Goal: Transaction & Acquisition: Purchase product/service

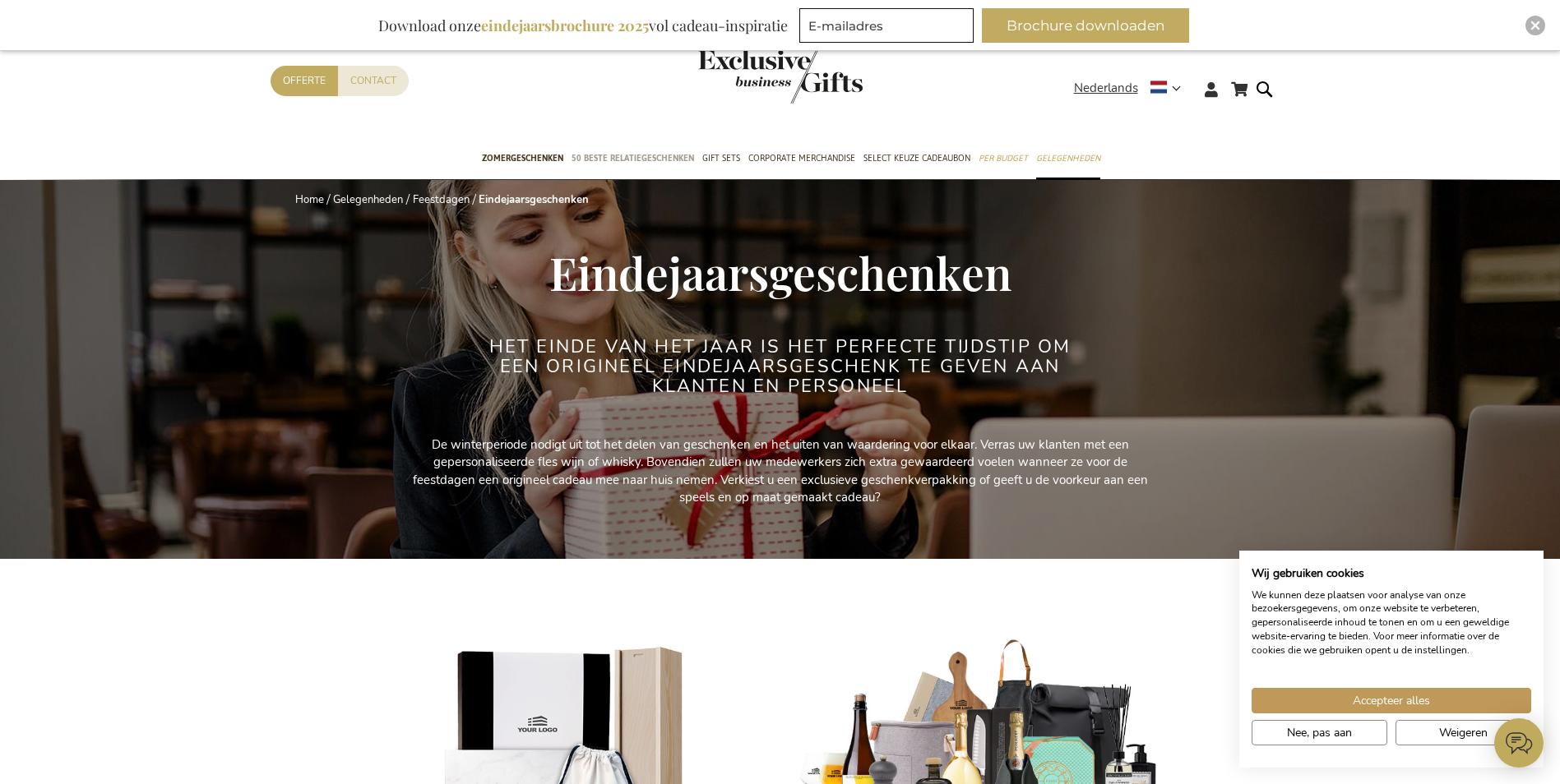
click at [626, 162] on span "50 beste relatiegeschenken" at bounding box center [633, 159] width 123 height 18
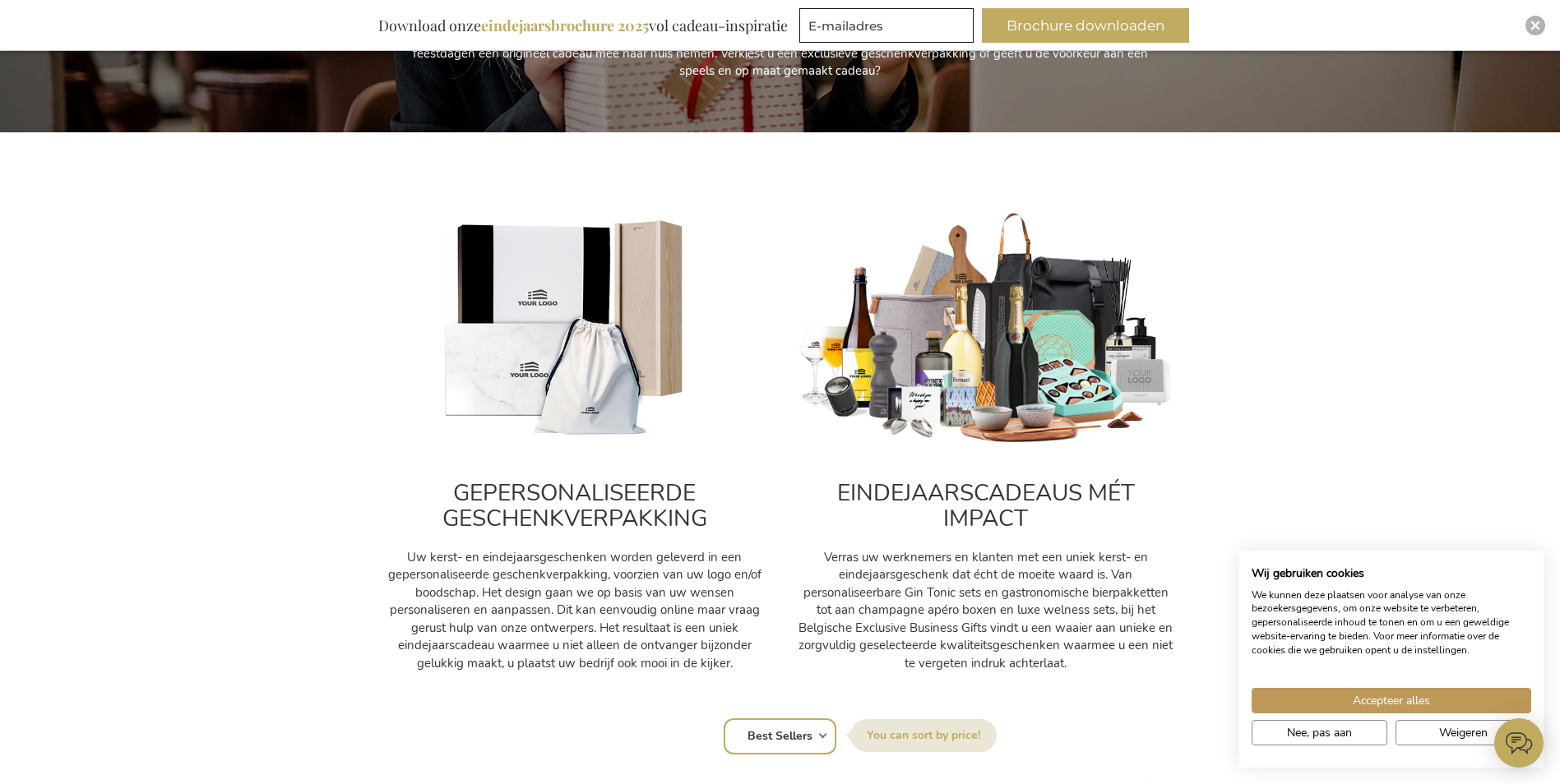
scroll to position [493, 0]
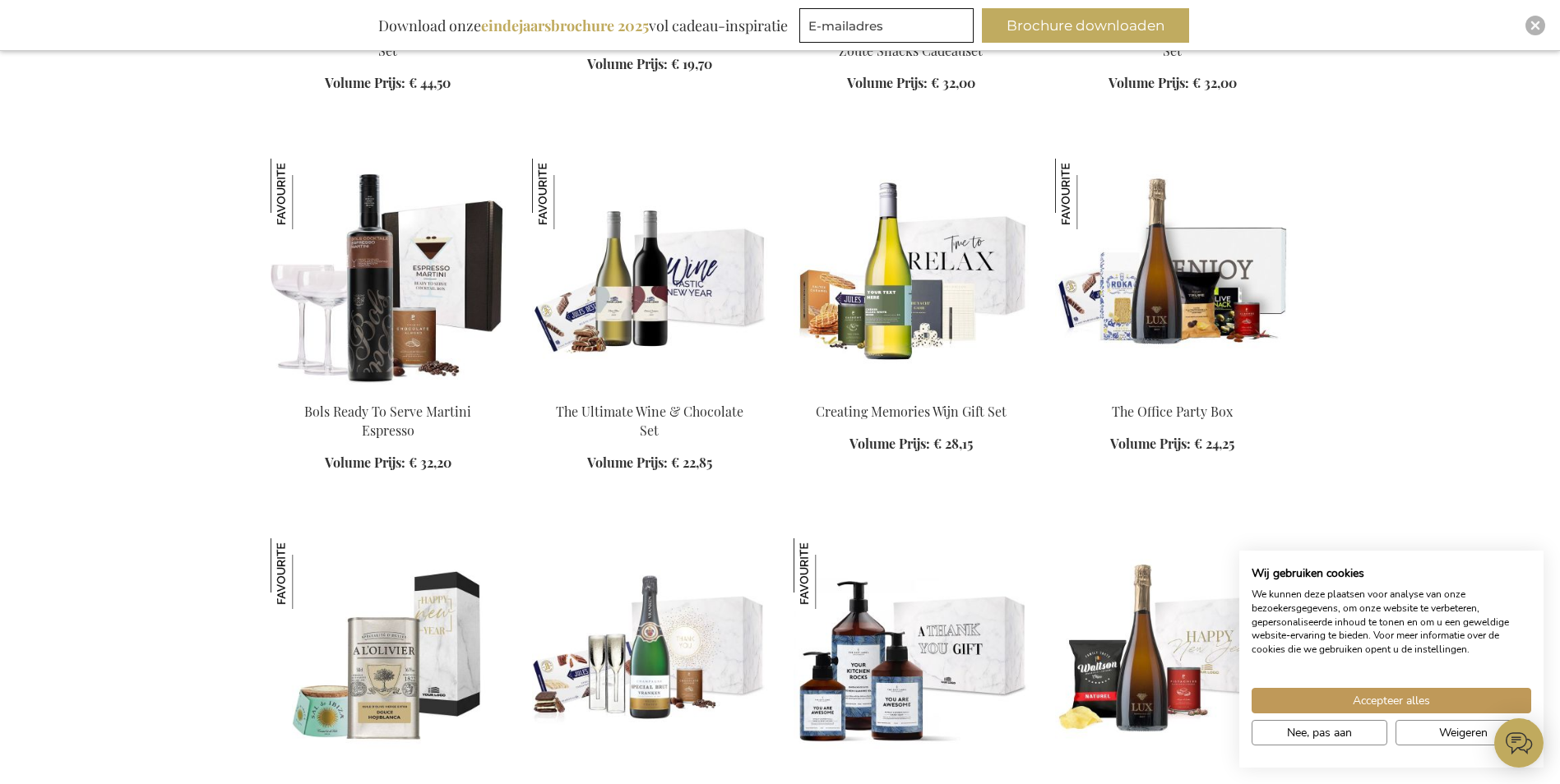
scroll to position [1316, 0]
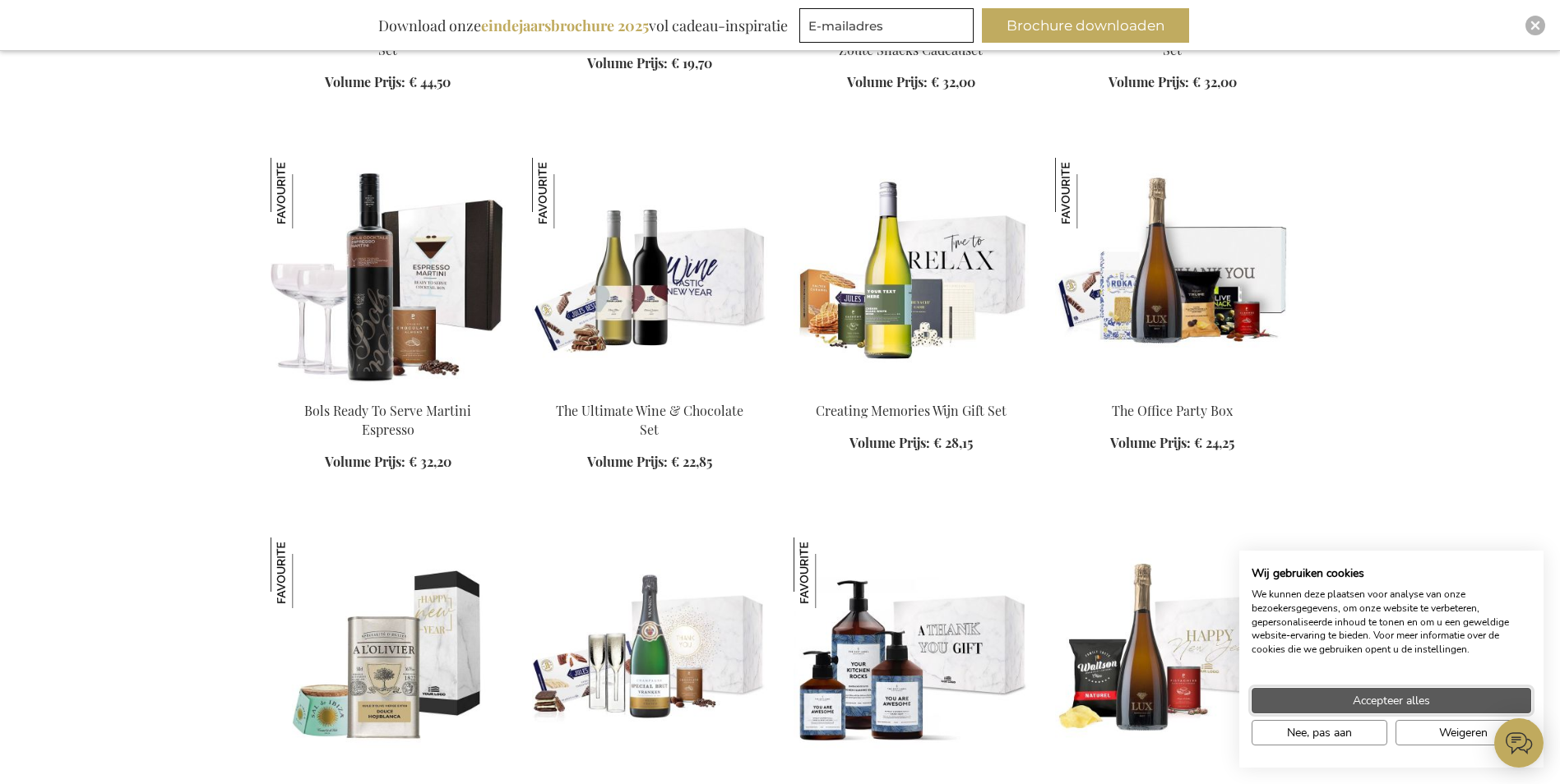
click at [1346, 693] on button "Accepteer alles" at bounding box center [1391, 700] width 280 height 26
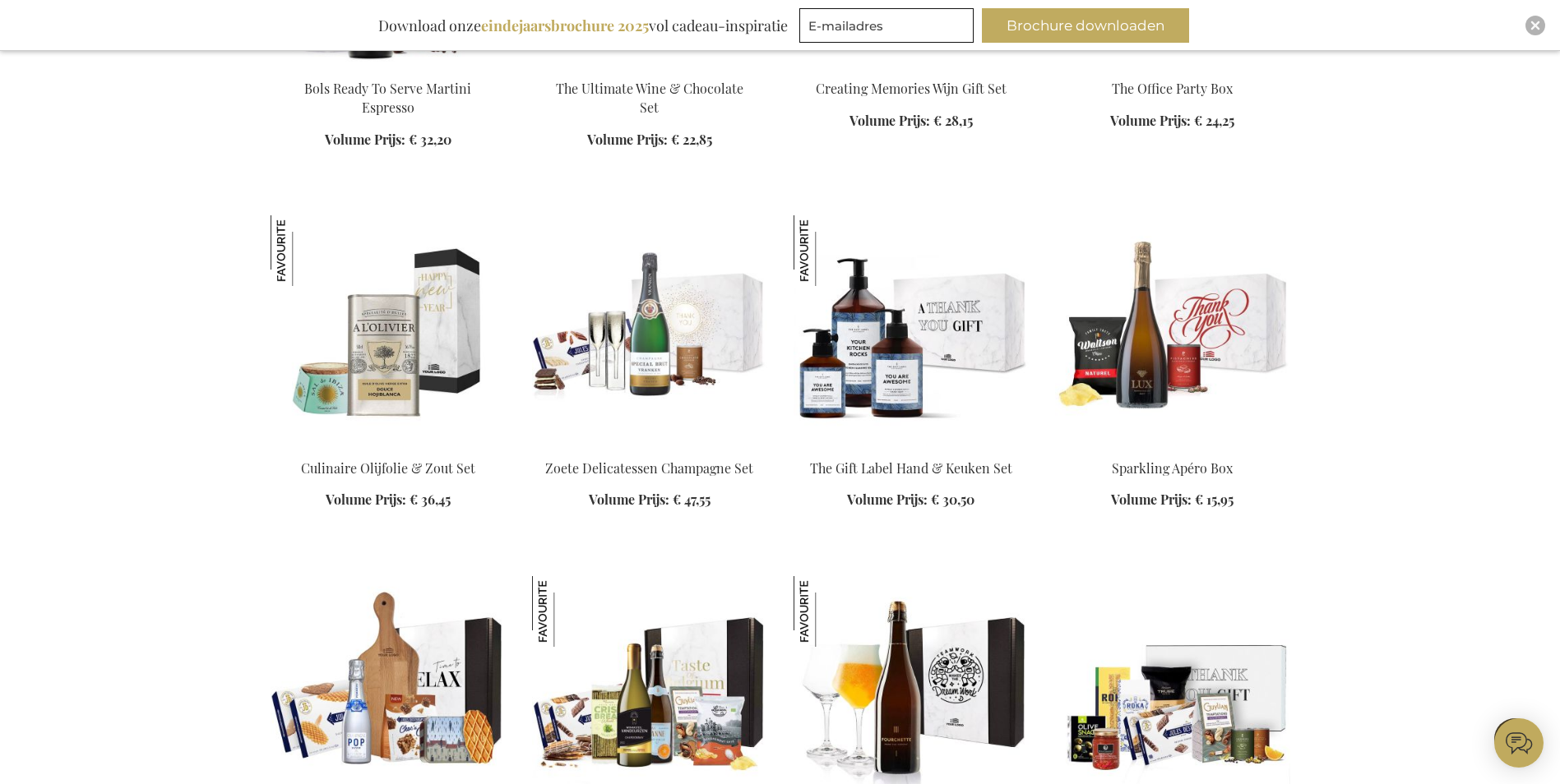
scroll to position [1644, 0]
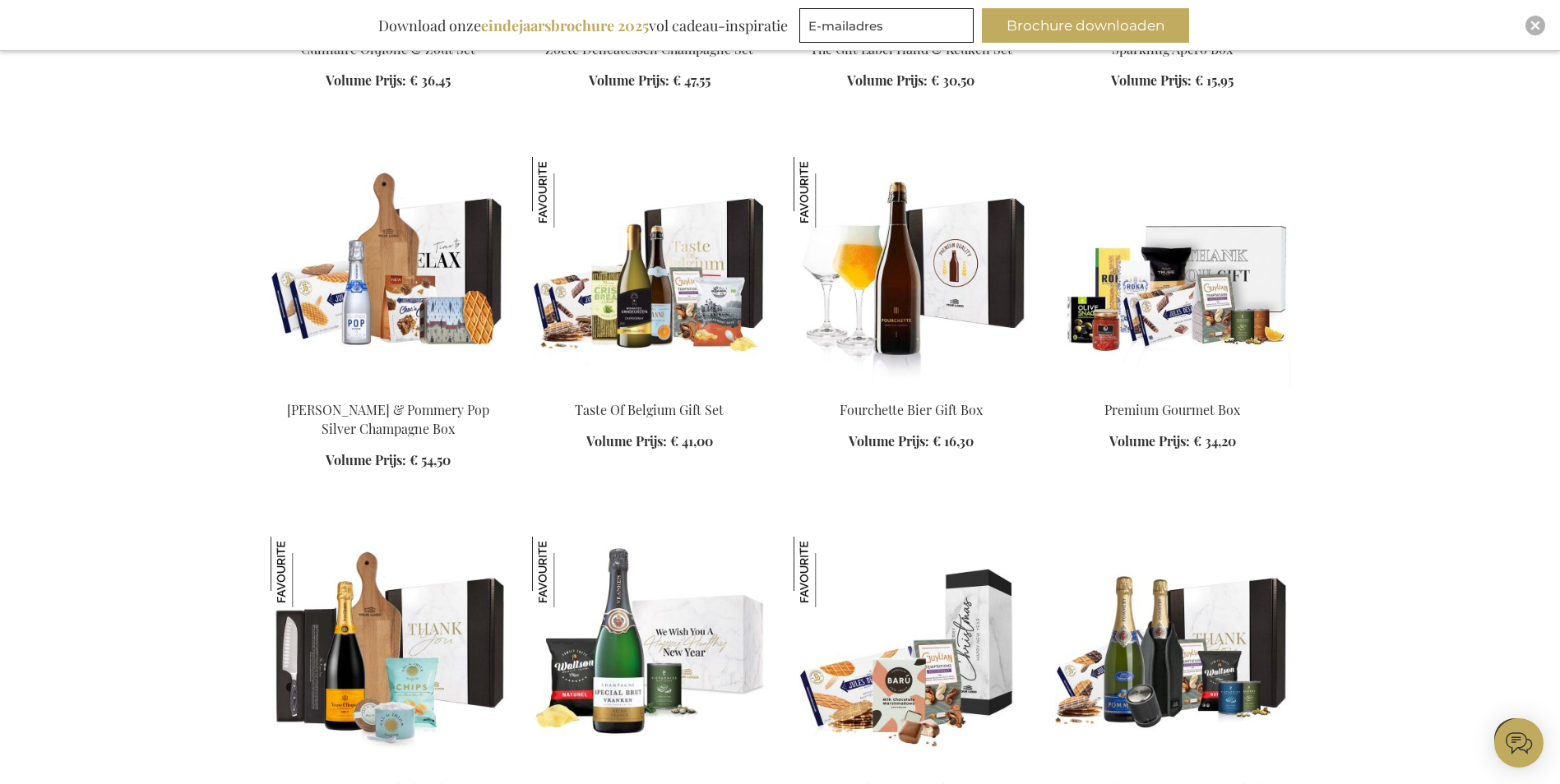
scroll to position [2302, 0]
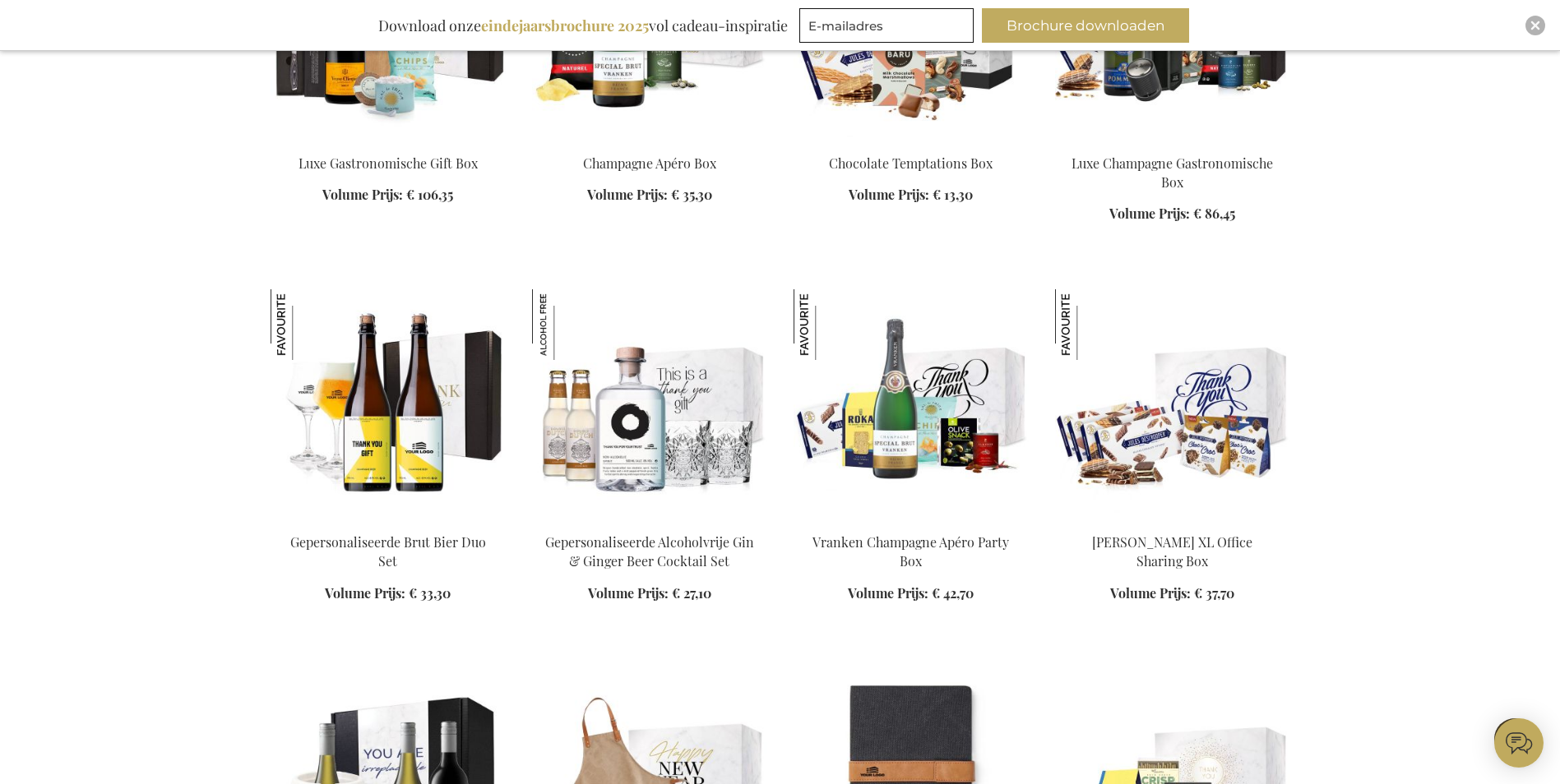
scroll to position [2713, 0]
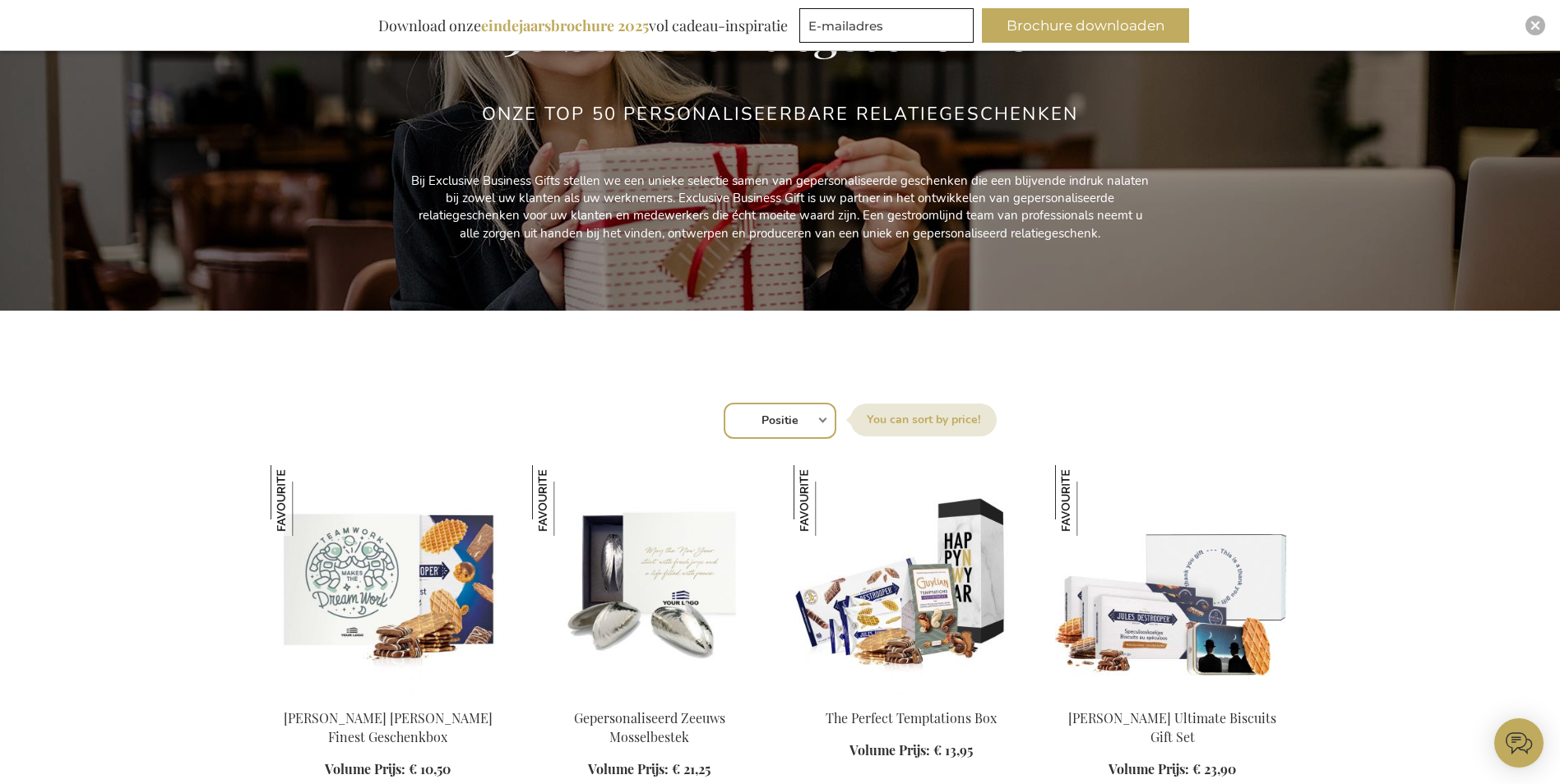
scroll to position [329, 0]
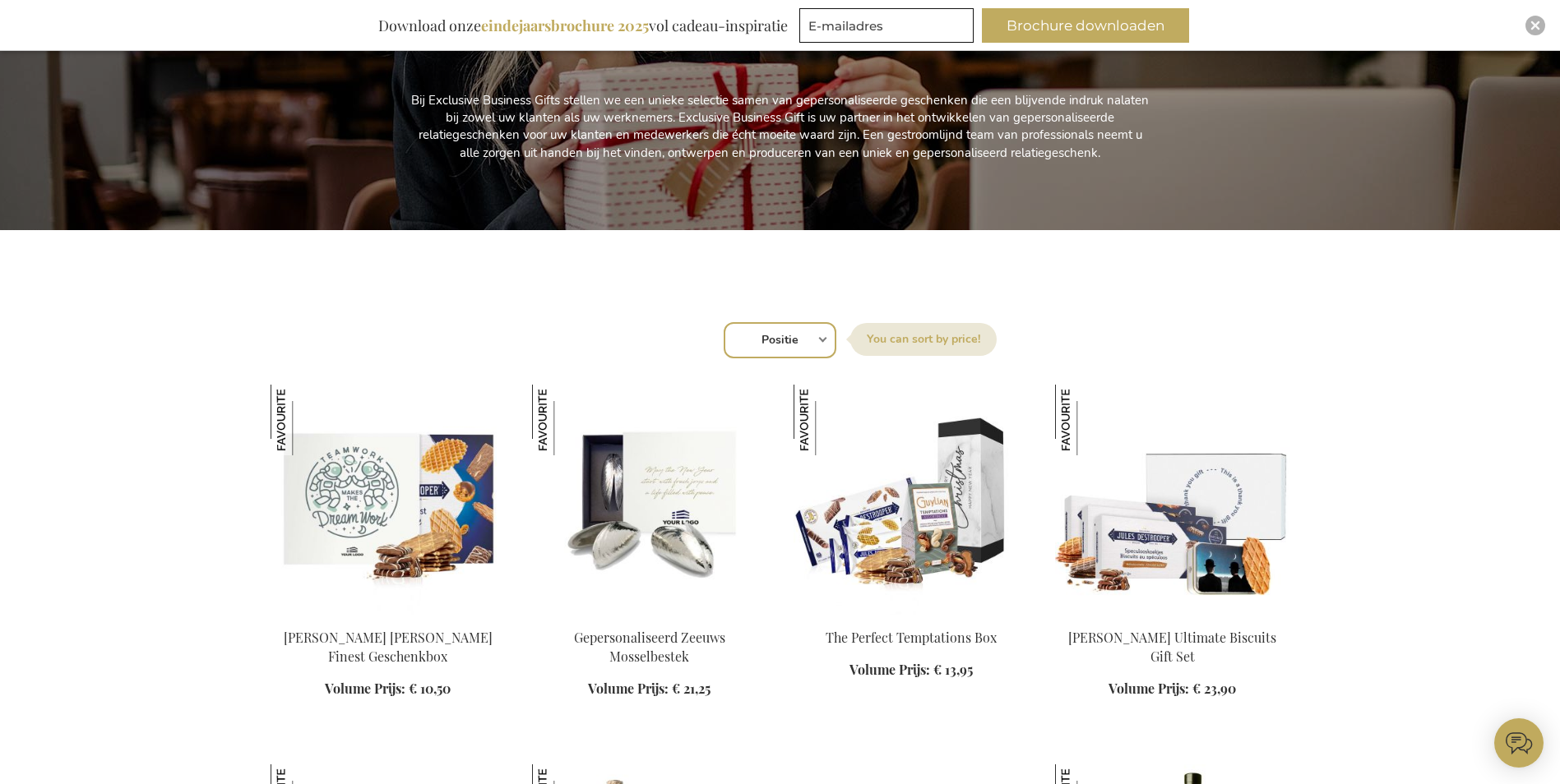
click at [826, 338] on div "Sorteer op Positie Best Sellers Meest bekeken Nieuw Biggest Saving Price: low t…" at bounding box center [780, 339] width 1002 height 40
click at [793, 343] on select "Positie Best Sellers Meest bekeken Nieuw Biggest Saving Price: low to high Pric…" at bounding box center [780, 340] width 113 height 36
select select "price_asc"
click at [724, 322] on select "Positie Best Sellers Meest bekeken Nieuw Biggest Saving Price: low to high Pric…" at bounding box center [780, 340] width 113 height 36
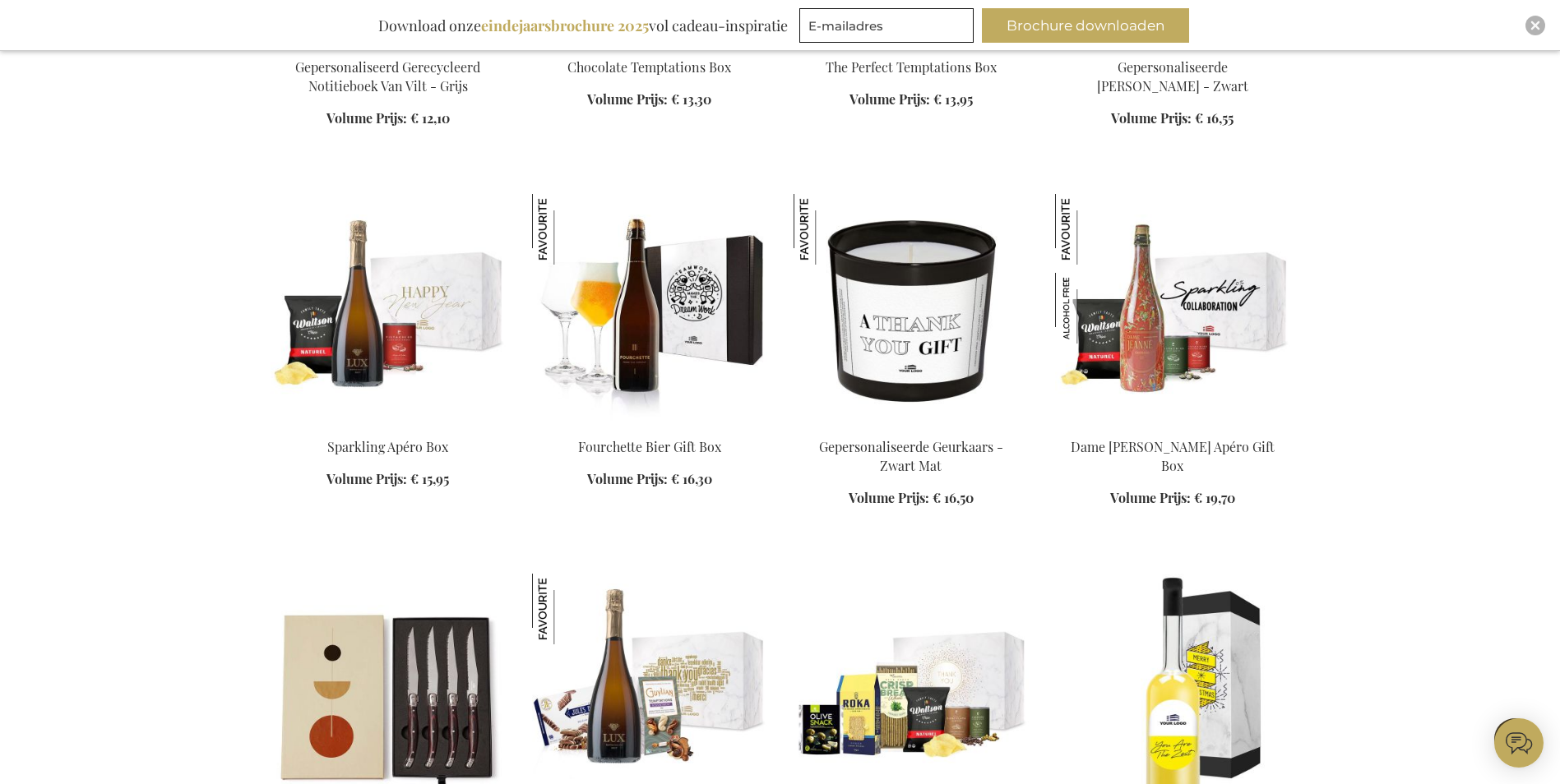
scroll to position [1398, 0]
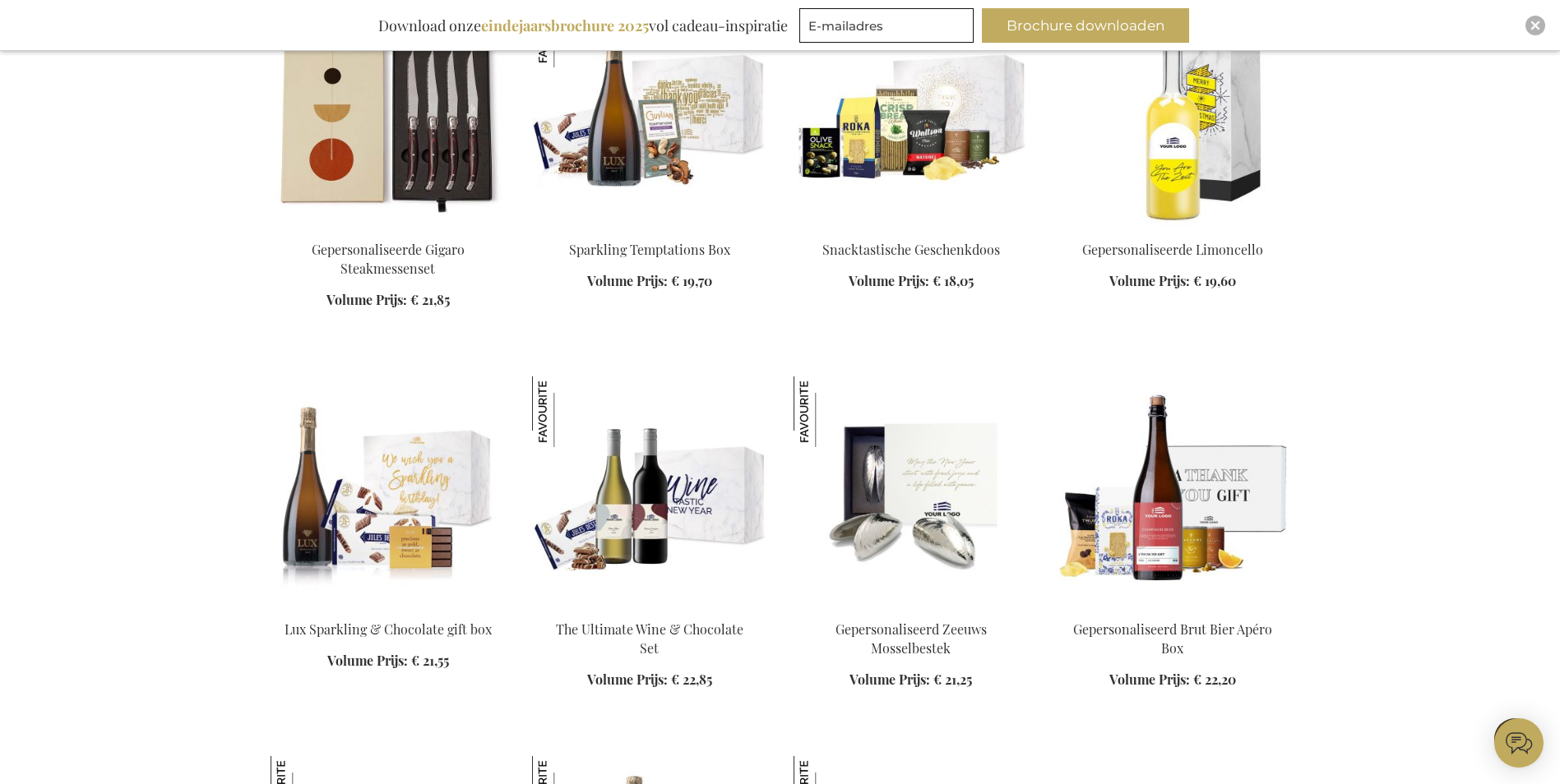
scroll to position [1727, 0]
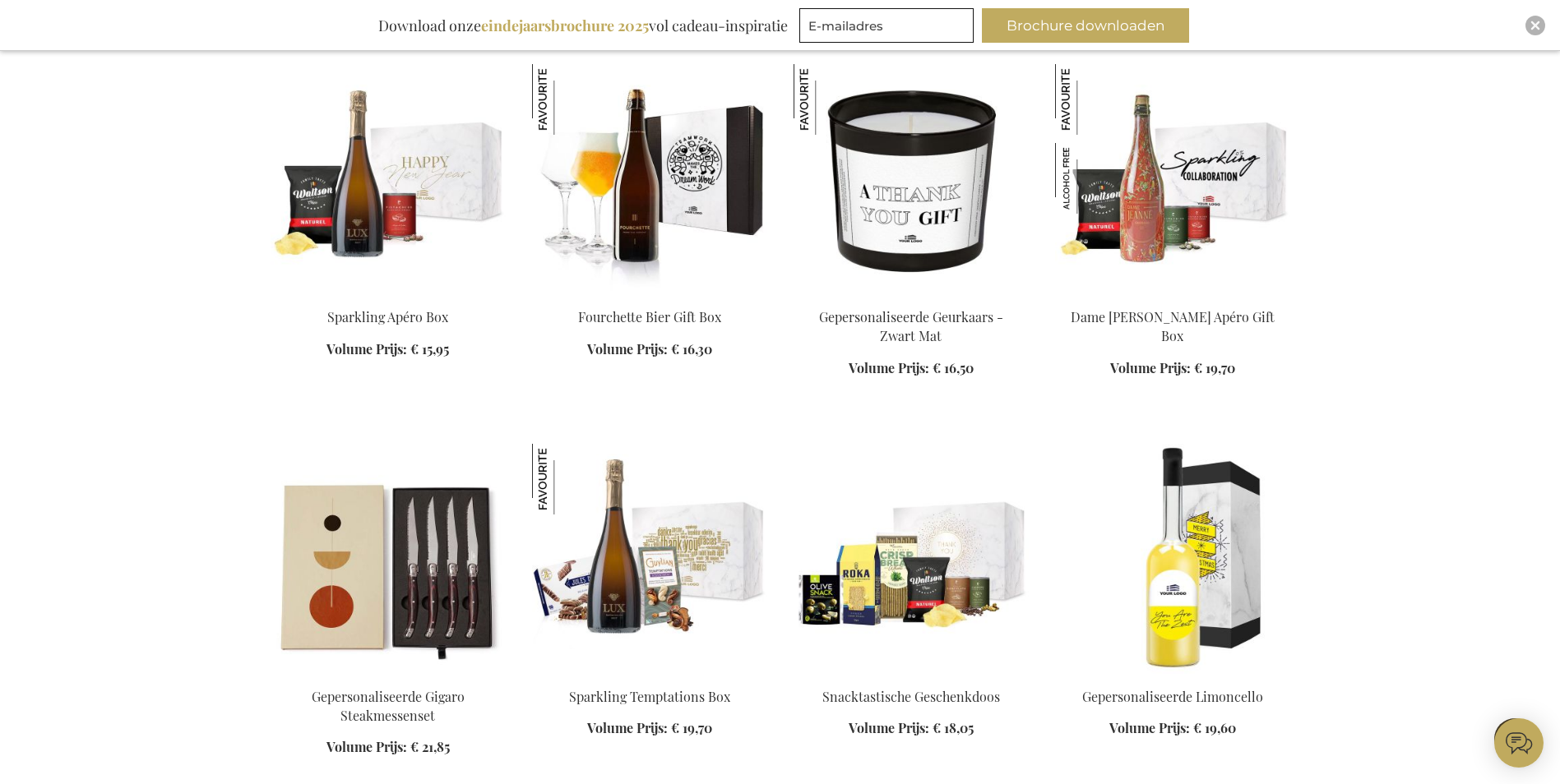
scroll to position [1398, 0]
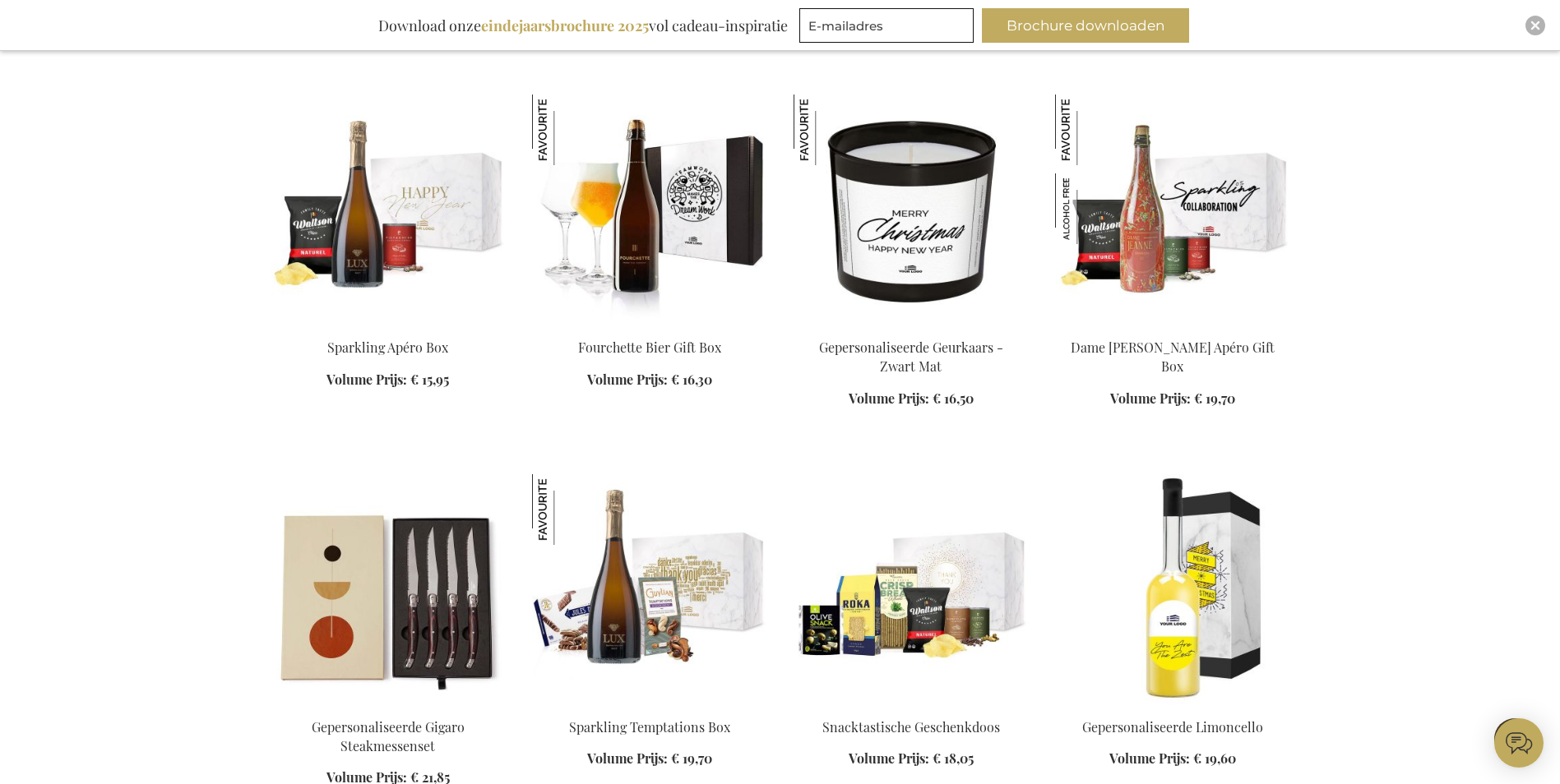
click at [925, 368] on div "In Winkelwagen" at bounding box center [911, 383] width 236 height 88
click at [913, 268] on img at bounding box center [911, 209] width 236 height 230
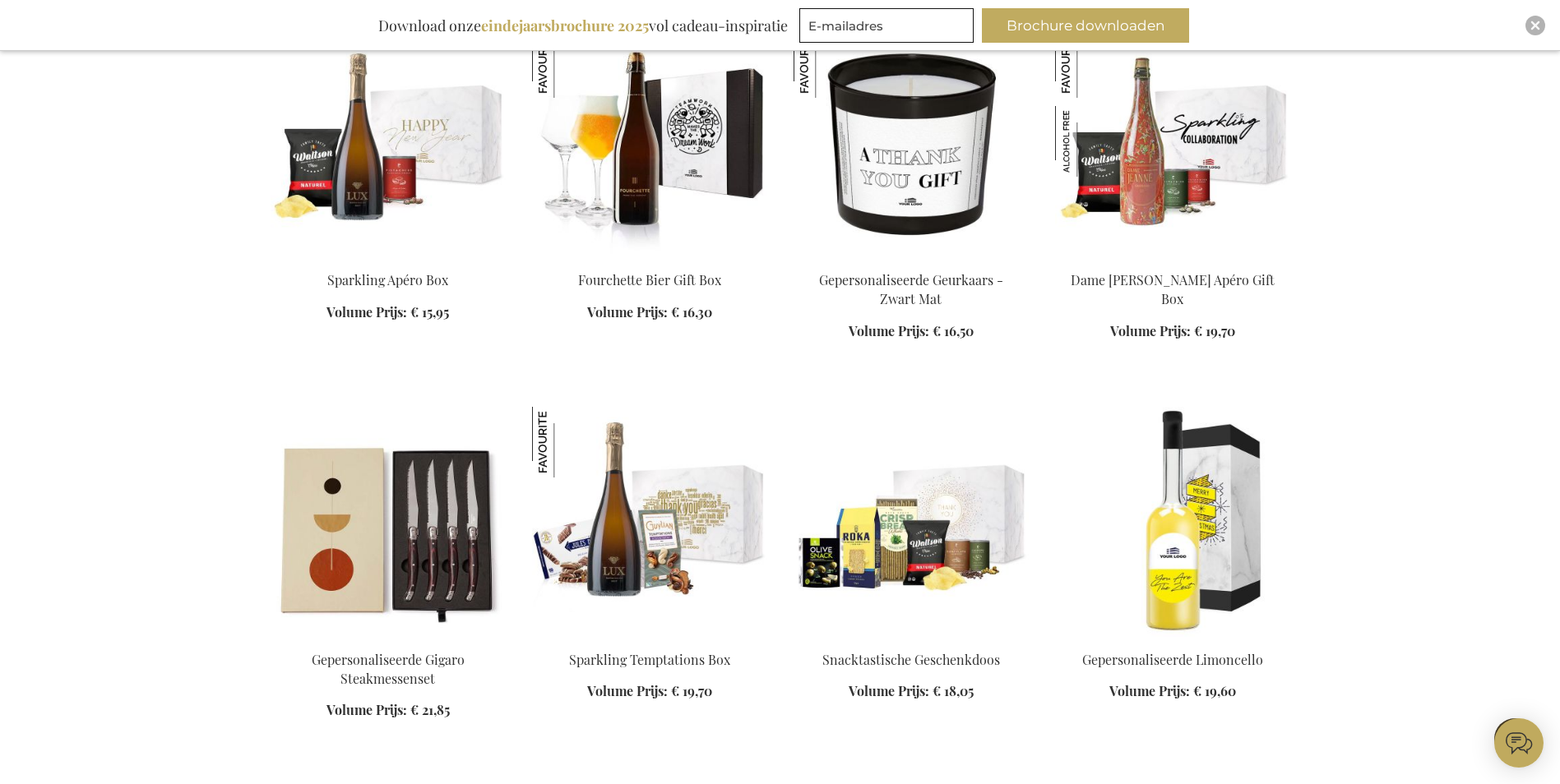
scroll to position [1492, 0]
